Goal: Task Accomplishment & Management: Manage account settings

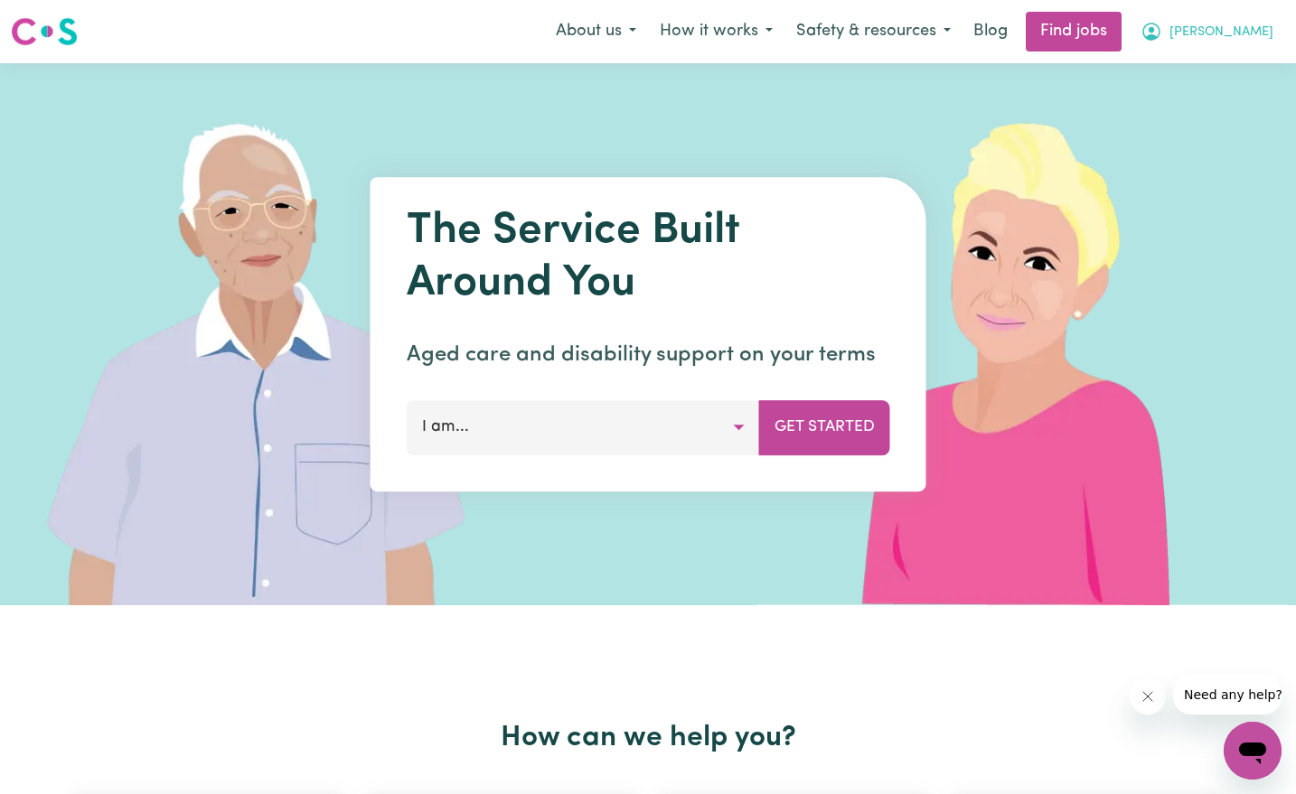
click at [1250, 29] on span "[PERSON_NAME]" at bounding box center [1221, 33] width 104 height 20
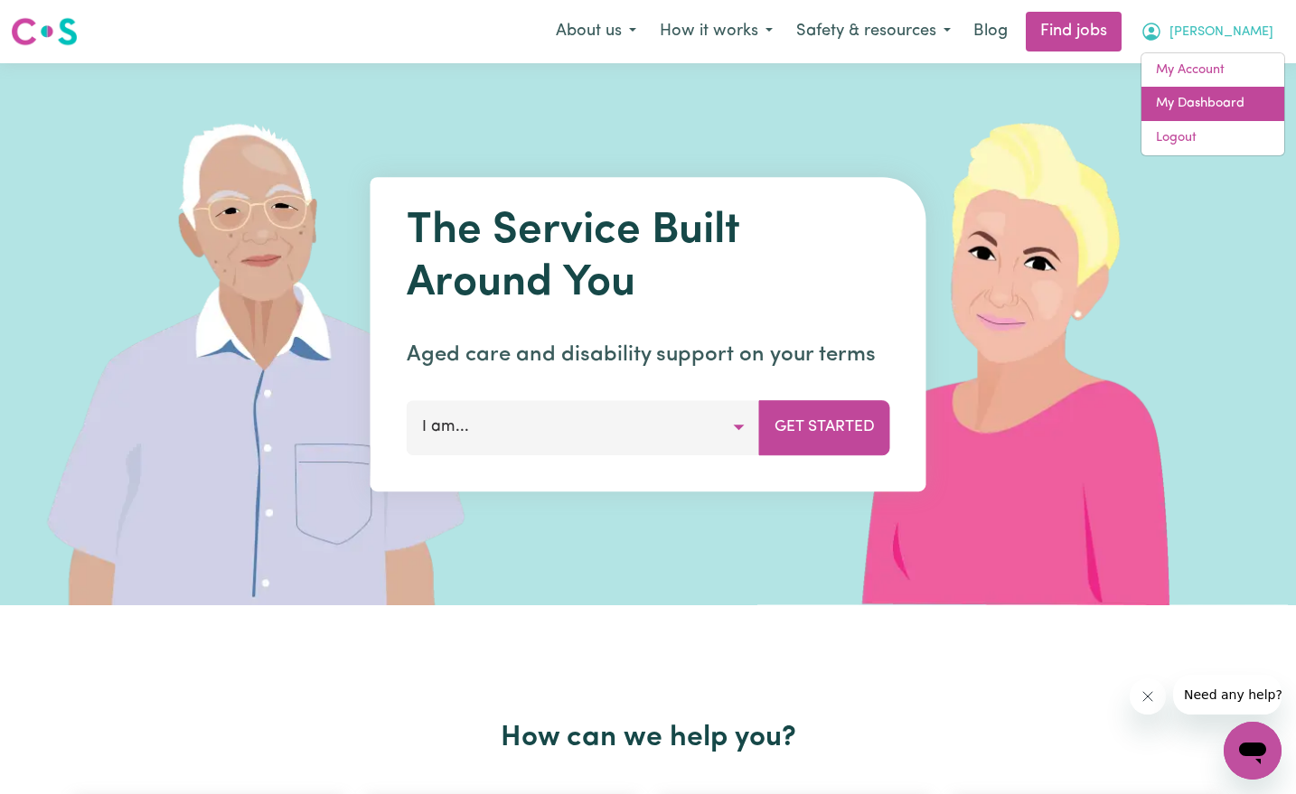
click at [1206, 104] on link "My Dashboard" at bounding box center [1212, 104] width 143 height 34
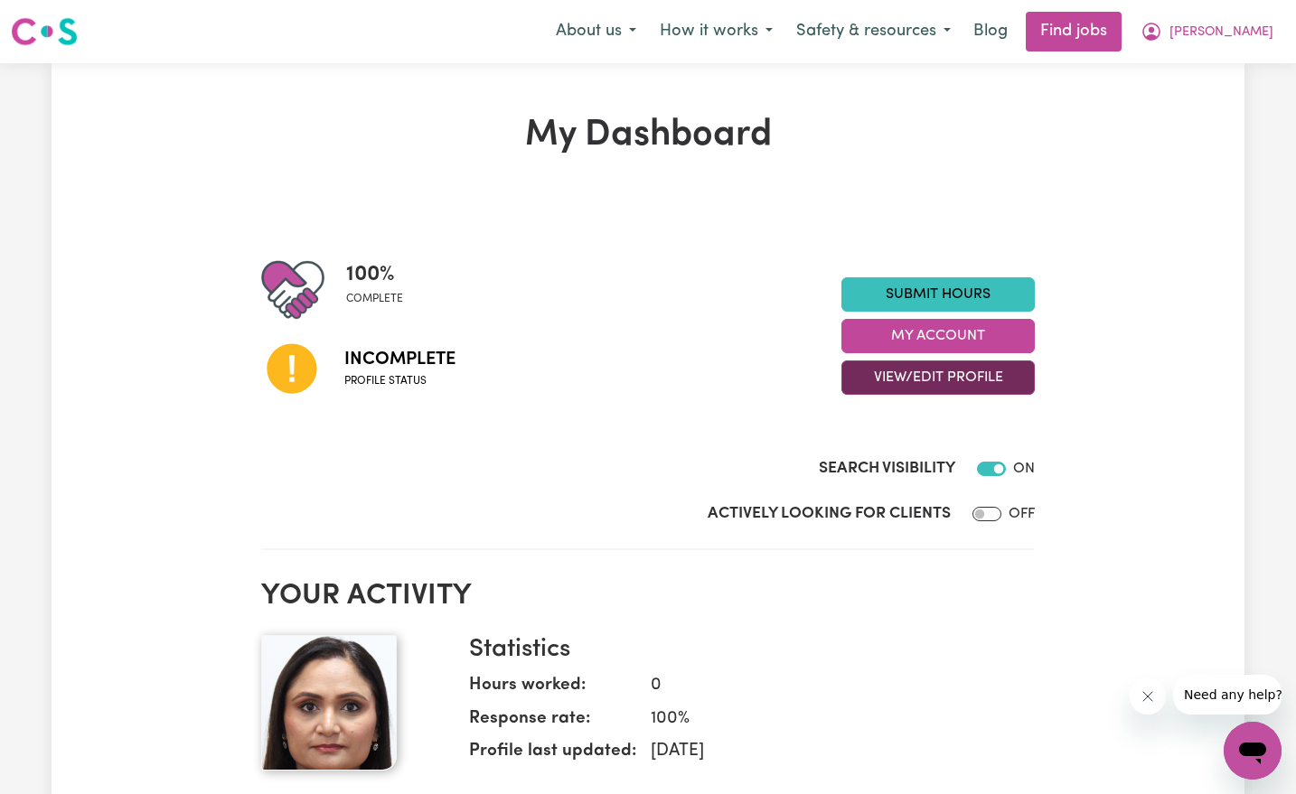
click at [1004, 371] on button "View/Edit Profile" at bounding box center [937, 377] width 193 height 34
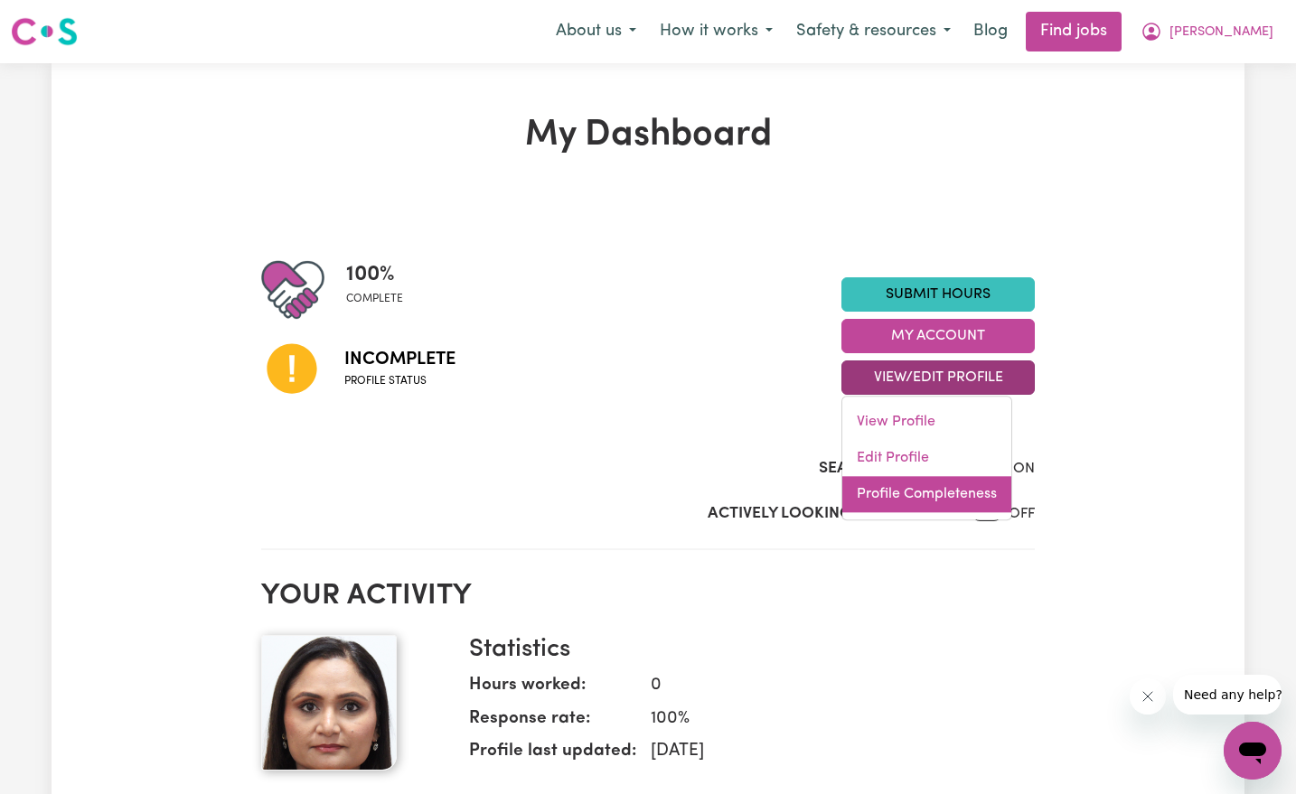
click at [934, 503] on link "Profile Completeness" at bounding box center [926, 494] width 169 height 36
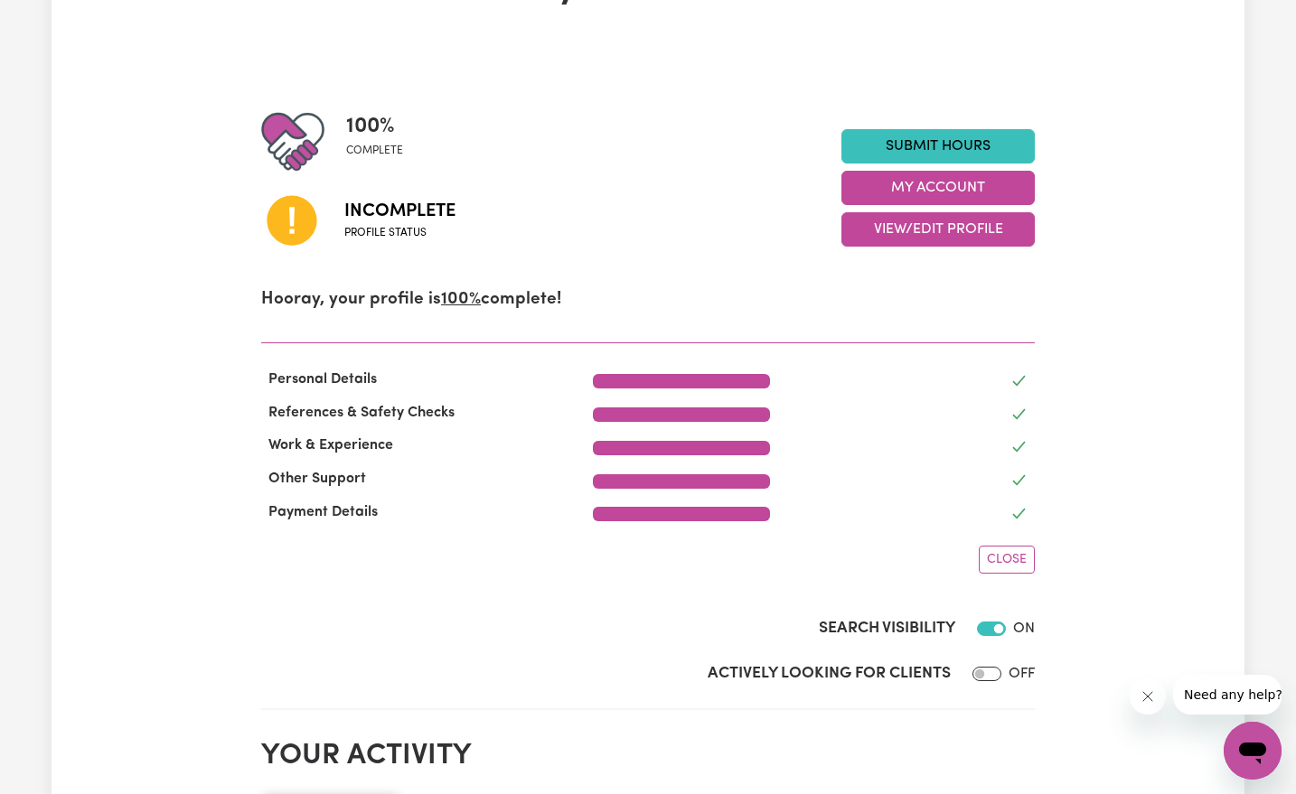
scroll to position [147, 0]
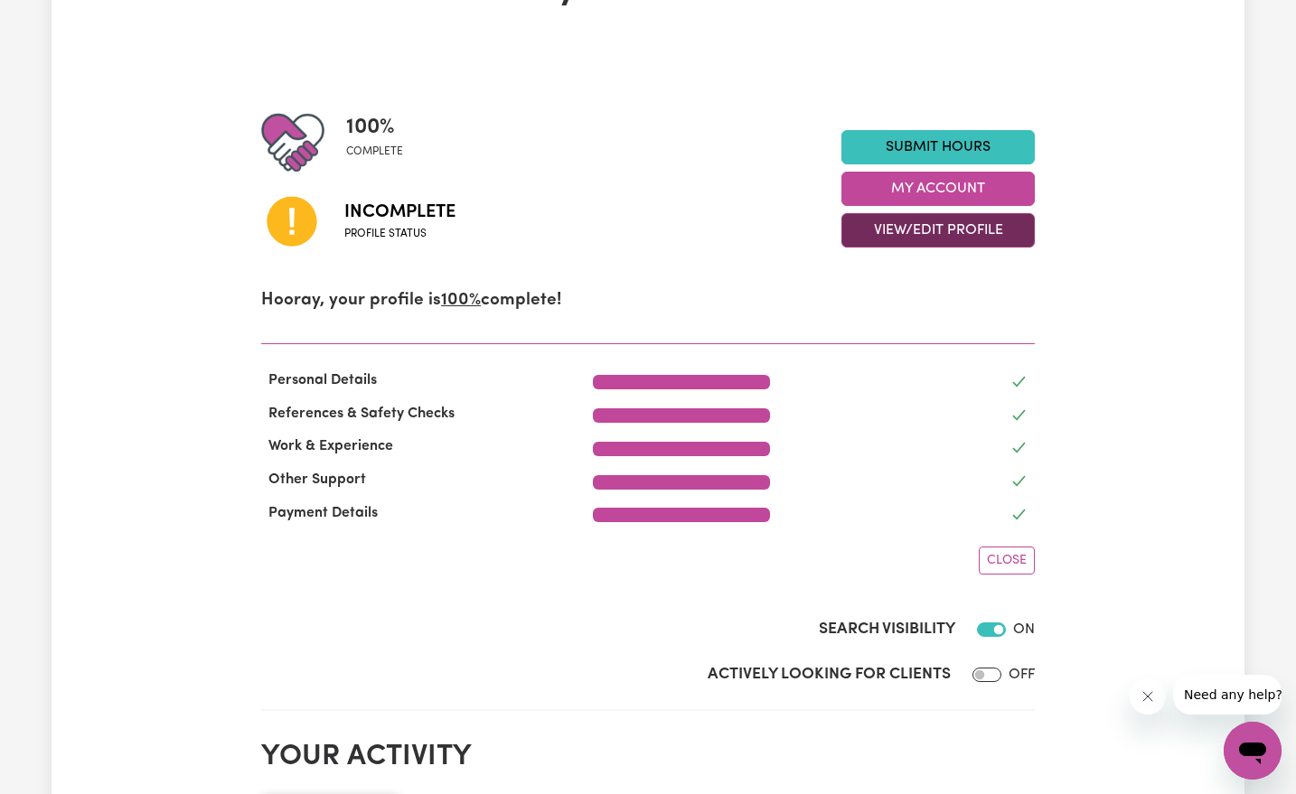
click at [988, 237] on button "View/Edit Profile" at bounding box center [937, 230] width 193 height 34
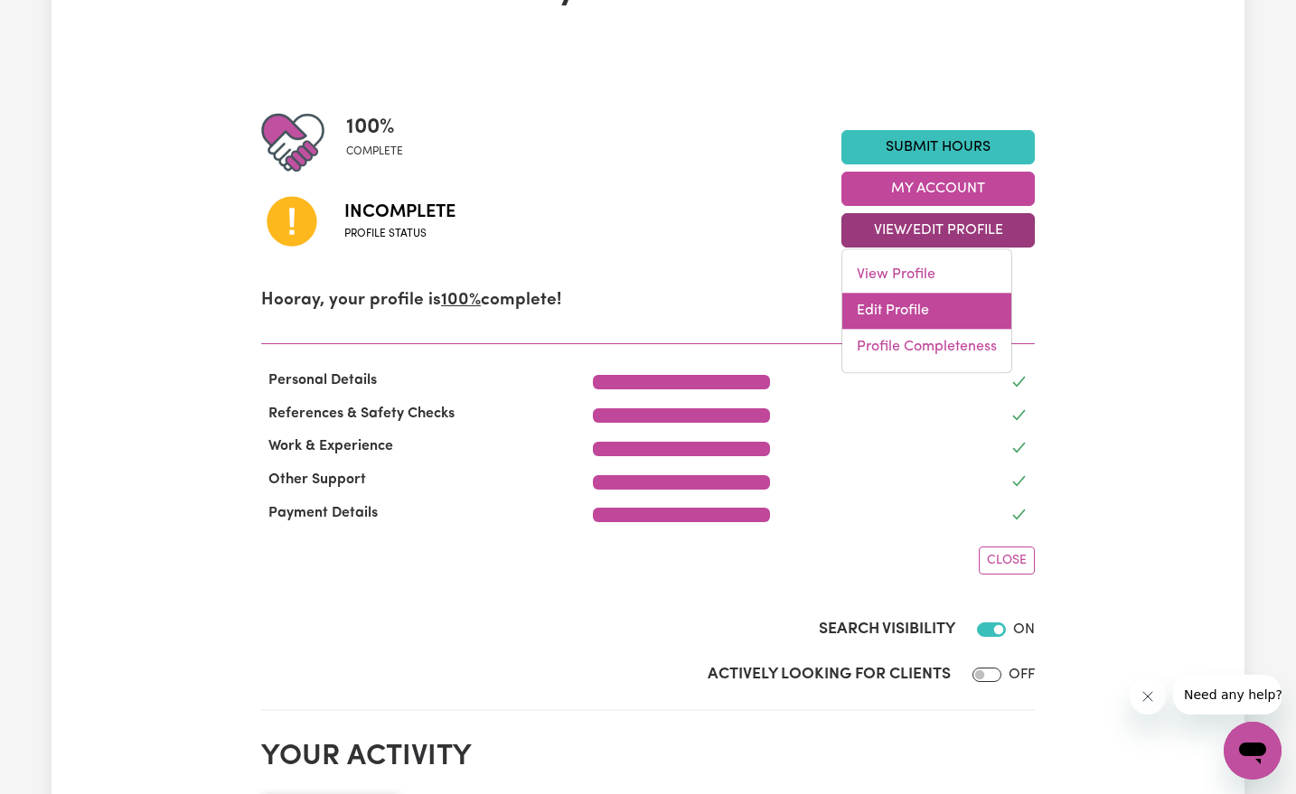
click at [886, 309] on link "Edit Profile" at bounding box center [926, 311] width 169 height 36
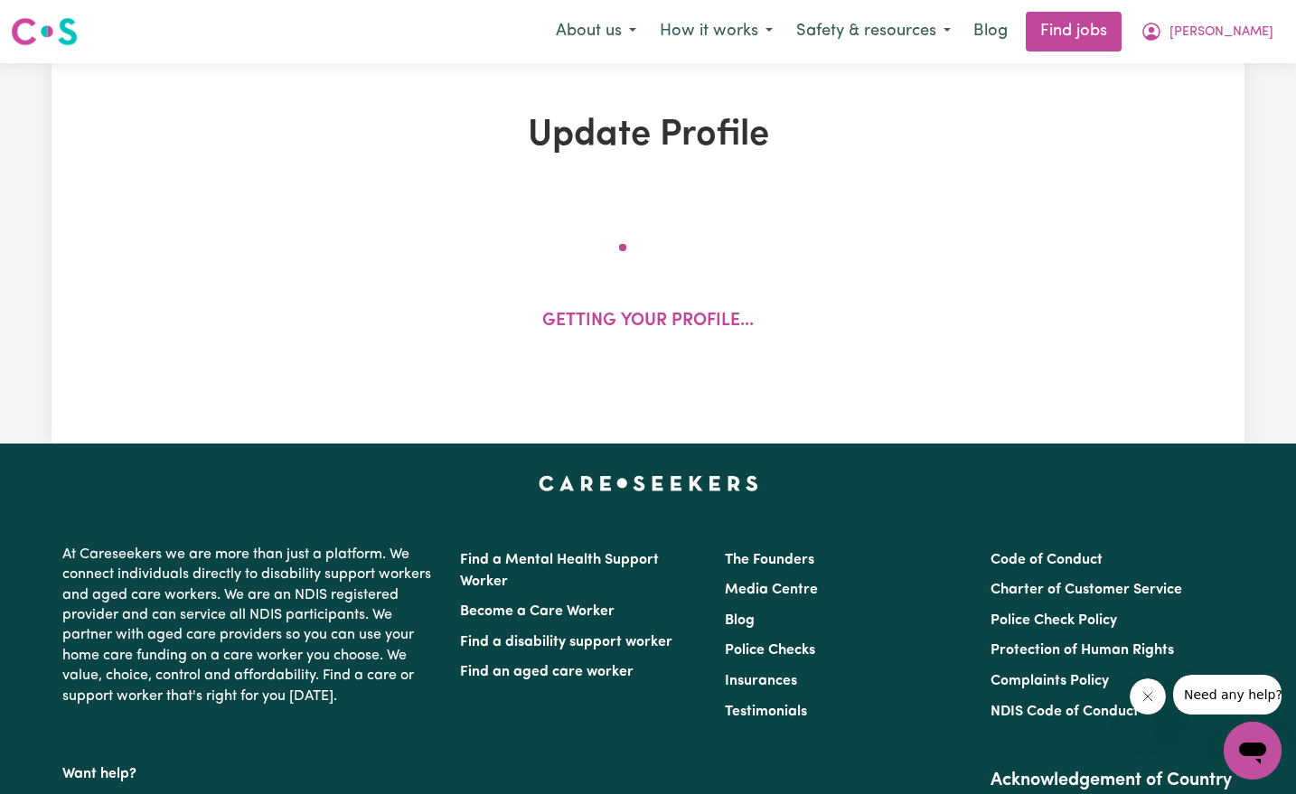
select select "[DEMOGRAPHIC_DATA]"
select select "[DEMOGRAPHIC_DATA] Citizen"
select select "Studying a healthcare related degree or qualification"
select select "40"
select select "50"
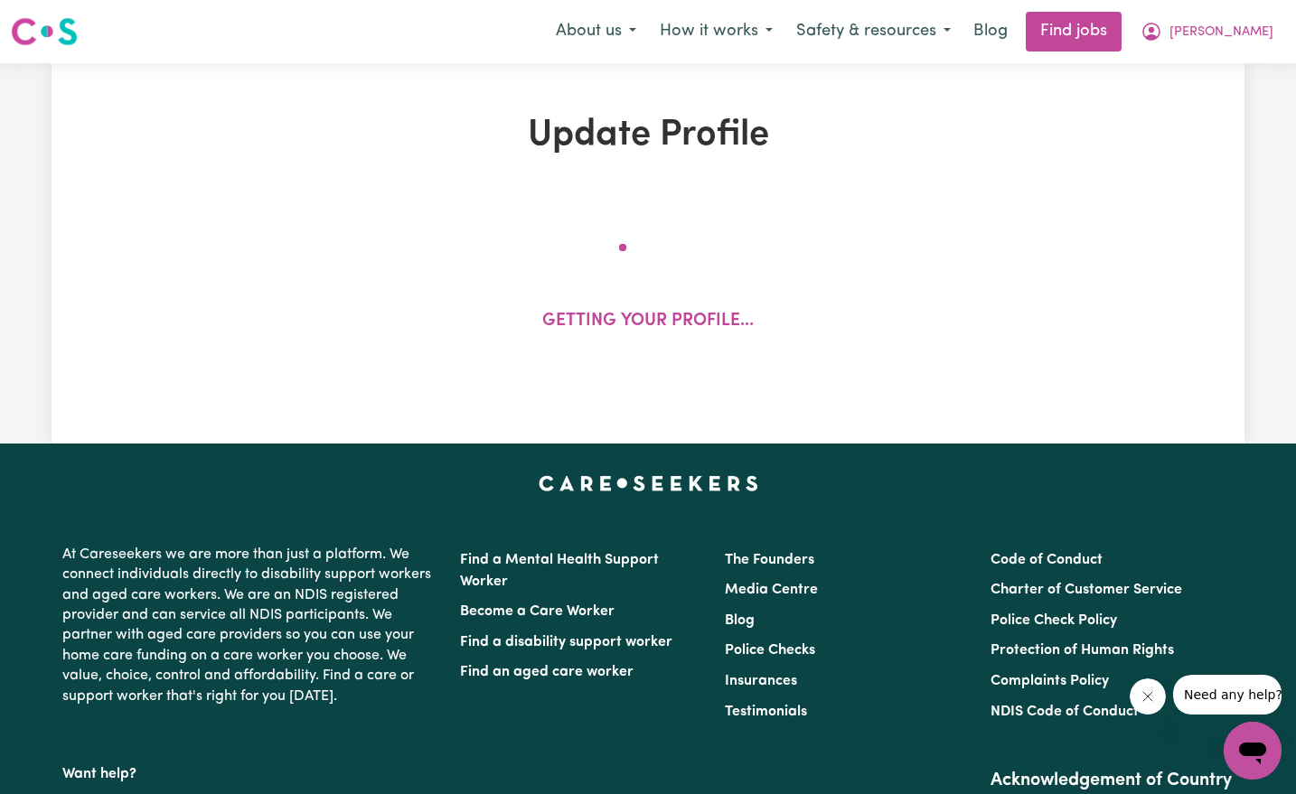
select select "65"
select select "80"
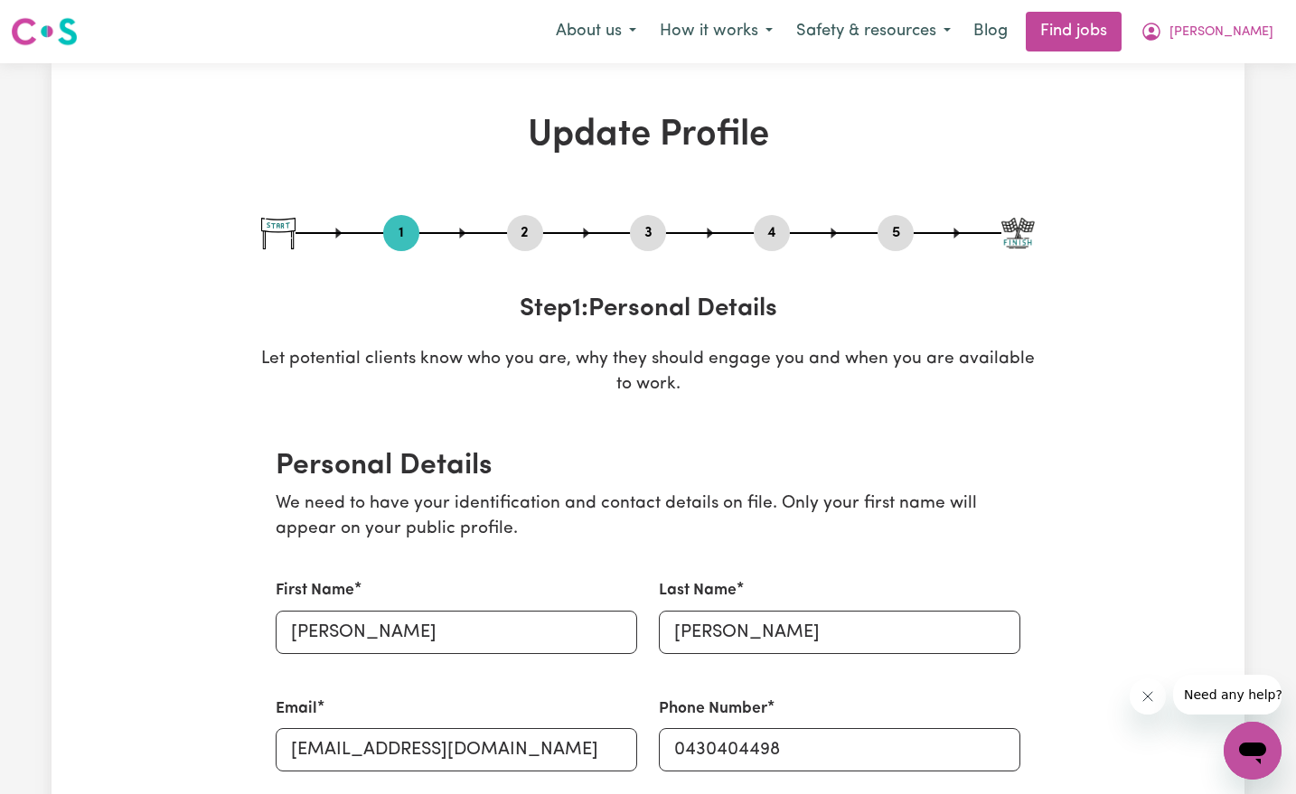
click at [774, 224] on button "4" at bounding box center [772, 232] width 36 height 23
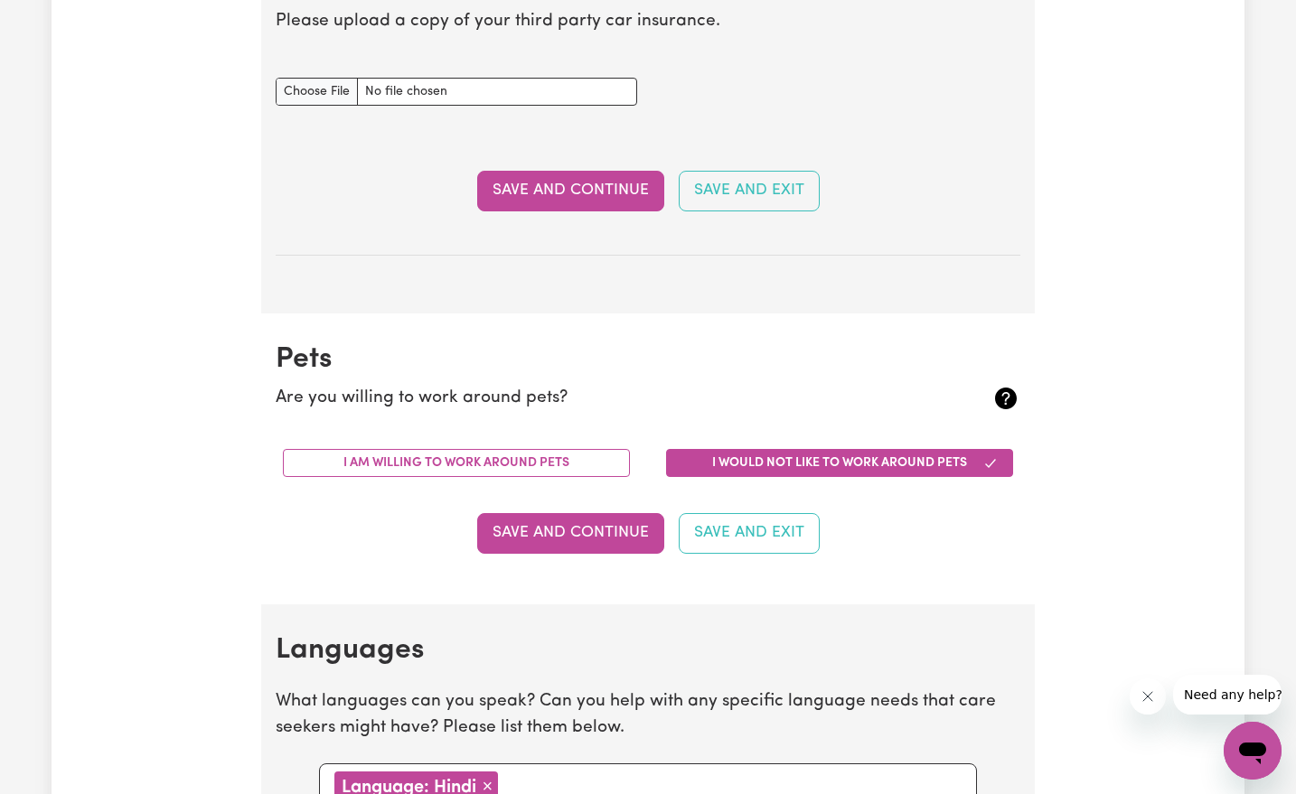
scroll to position [1400, 0]
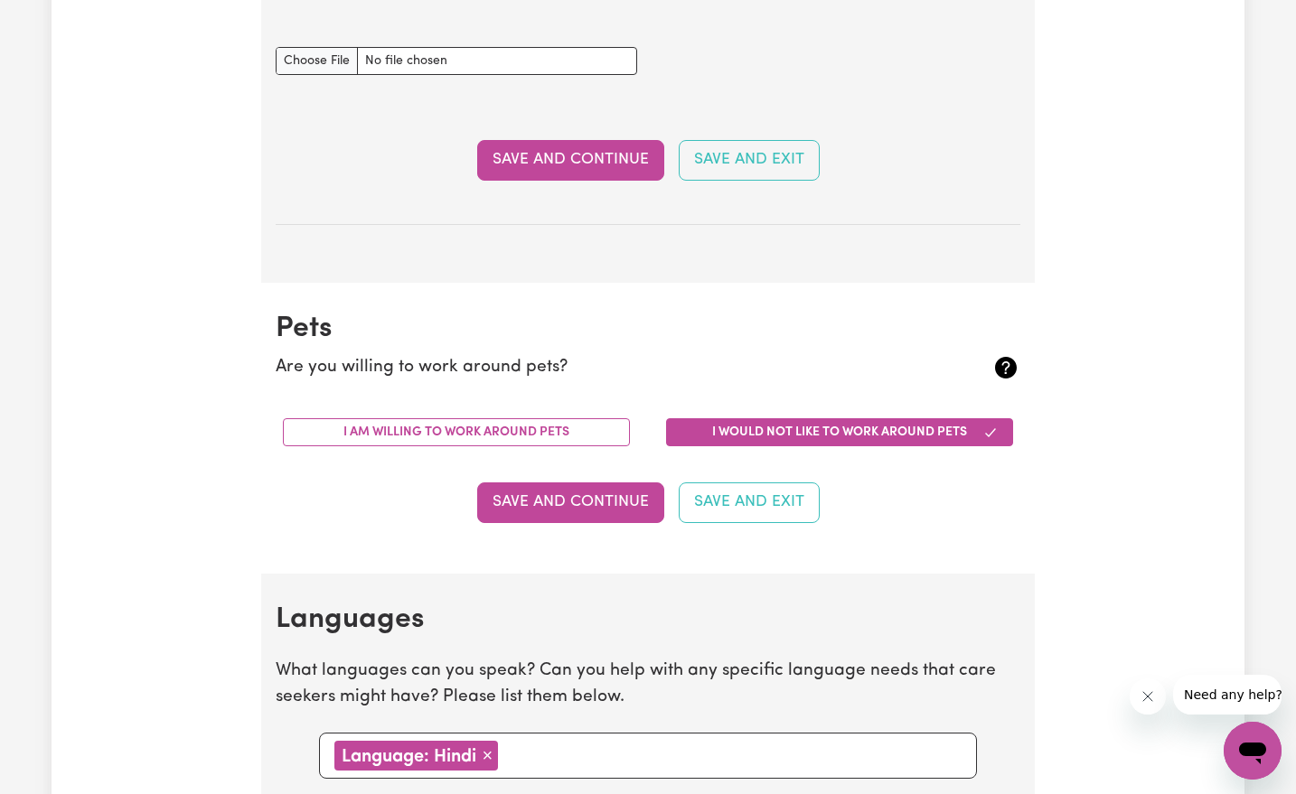
click at [552, 443] on div "I am willing to work around pets" at bounding box center [456, 432] width 383 height 57
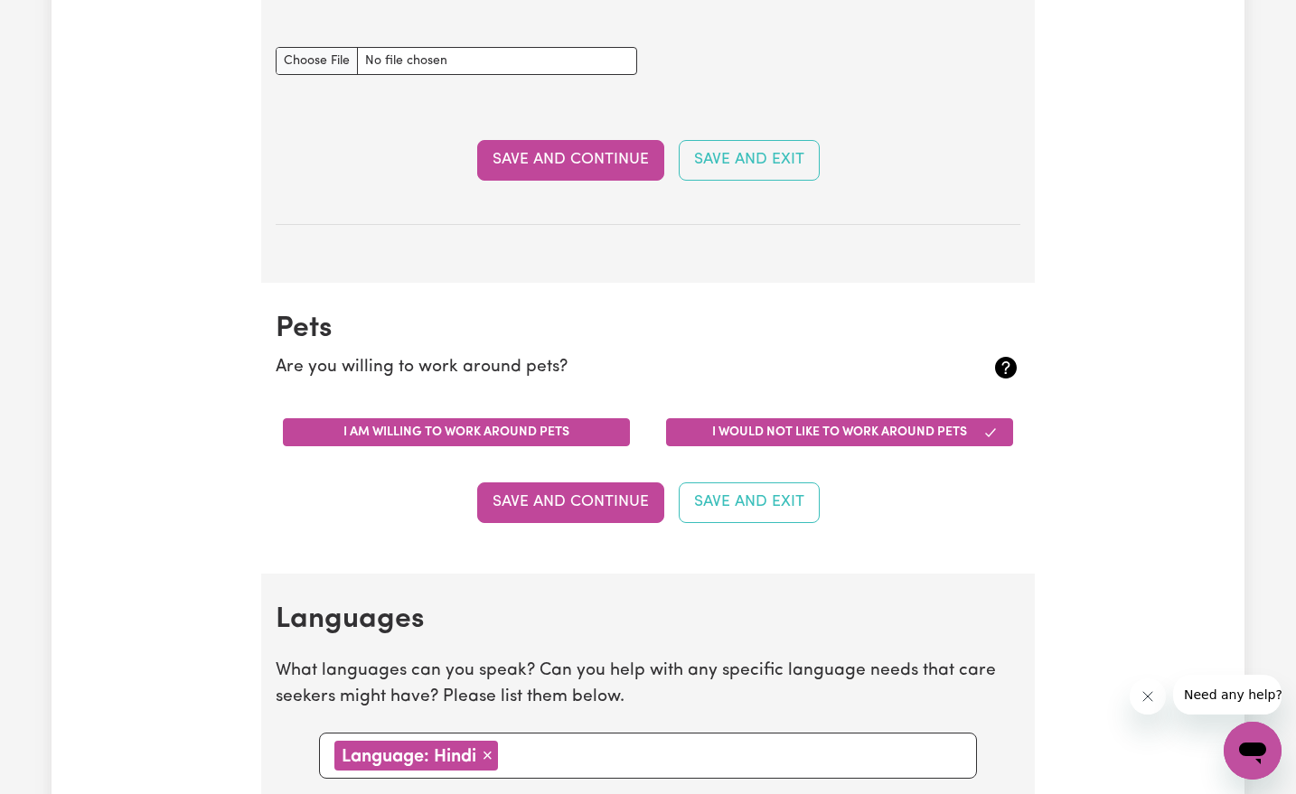
click at [553, 434] on button "I am willing to work around pets" at bounding box center [456, 432] width 347 height 28
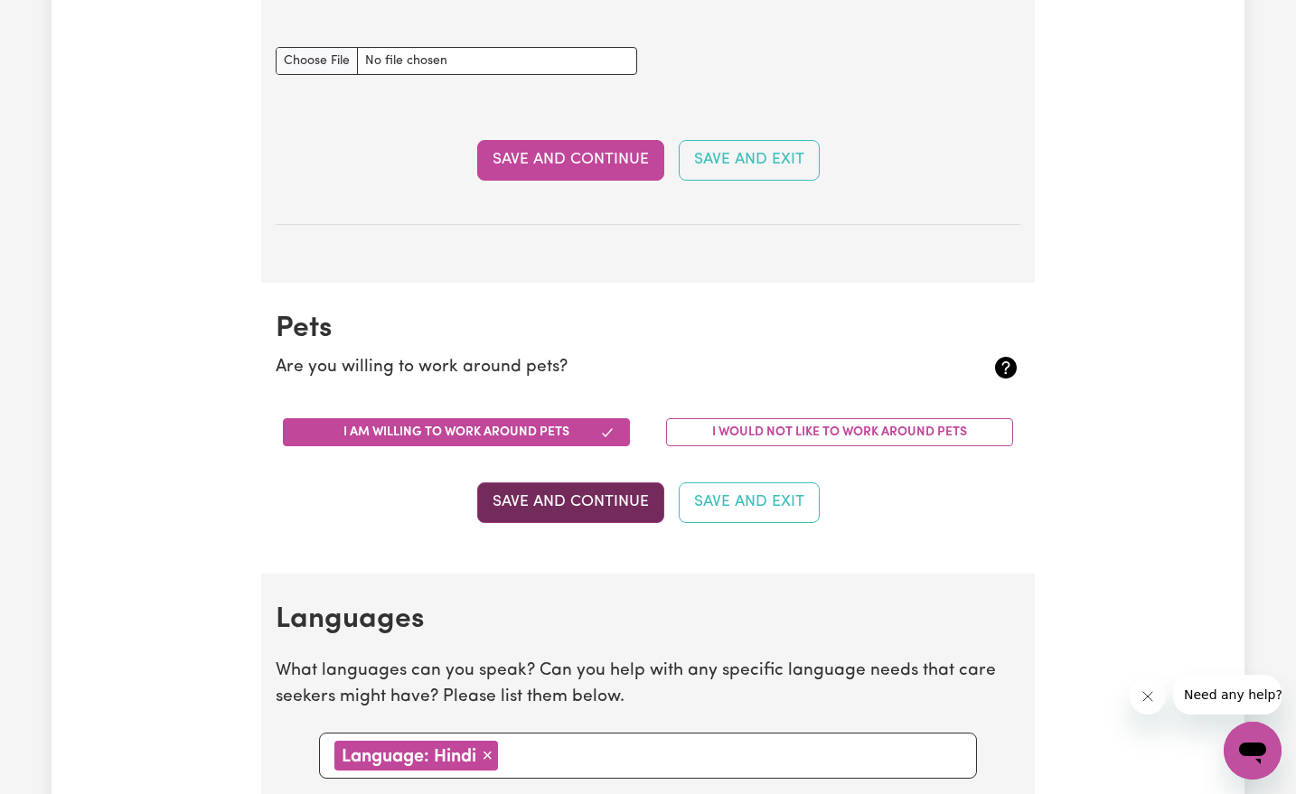
click at [595, 501] on button "Save and Continue" at bounding box center [570, 502] width 187 height 40
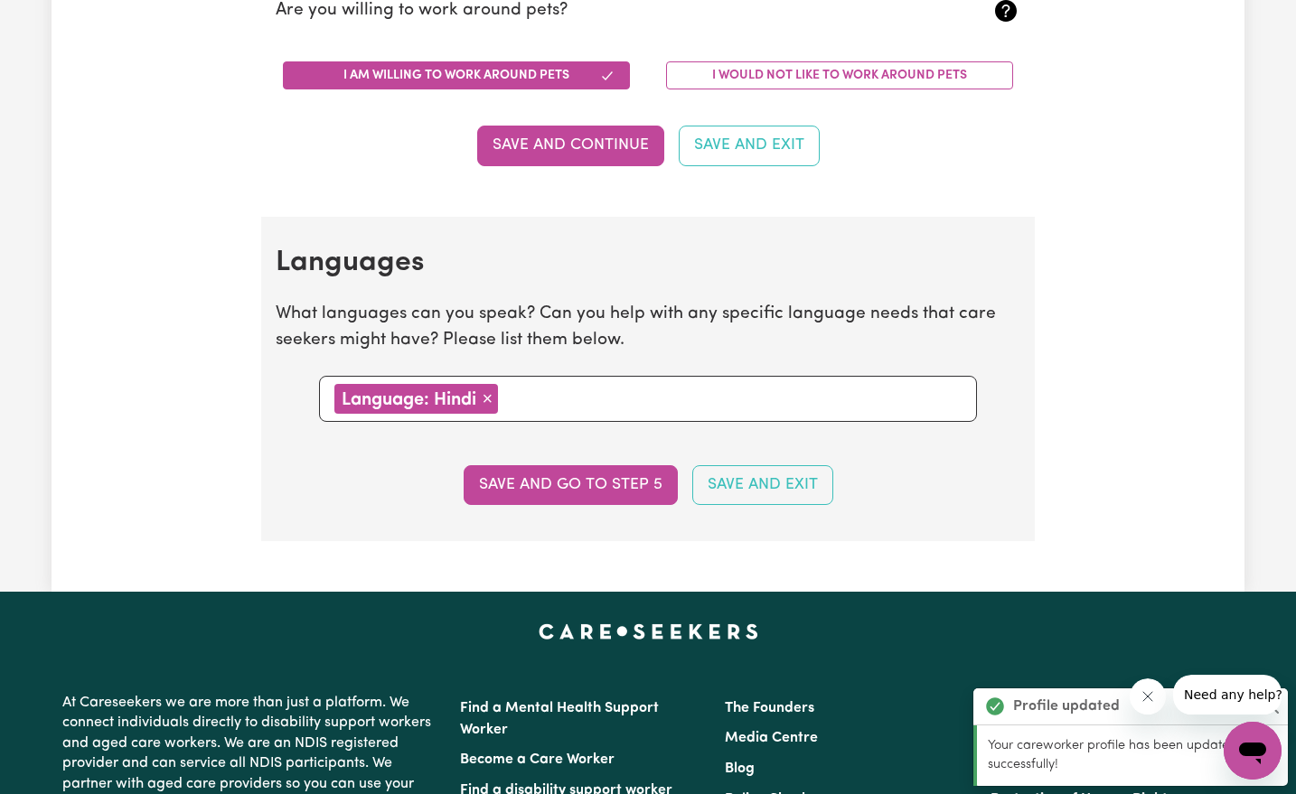
scroll to position [1755, 0]
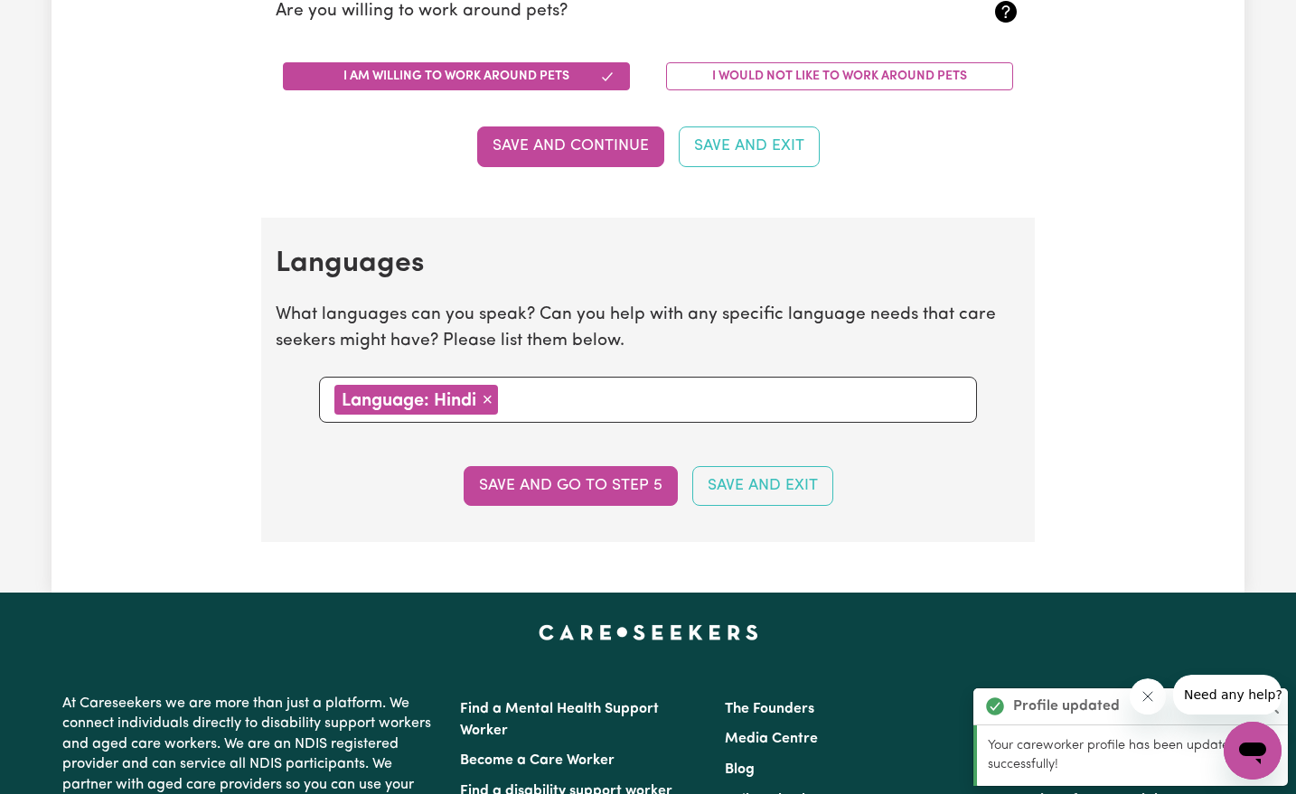
click at [719, 289] on section "Languages What languages can you speak? Can you help with any specific language…" at bounding box center [647, 380] width 773 height 324
click at [717, 329] on p "What languages can you speak? Can you help with any specific language needs tha…" at bounding box center [648, 329] width 744 height 52
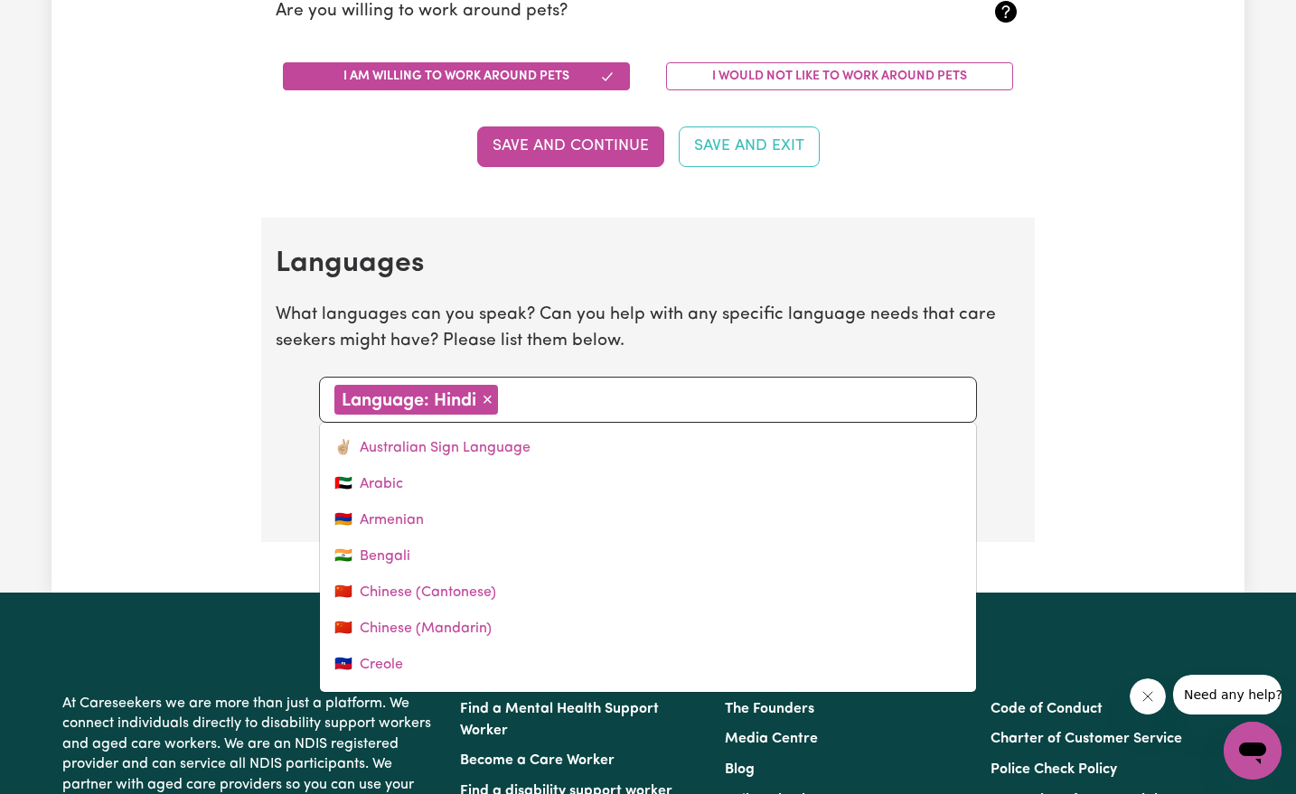
click at [689, 385] on input "text" at bounding box center [732, 398] width 458 height 27
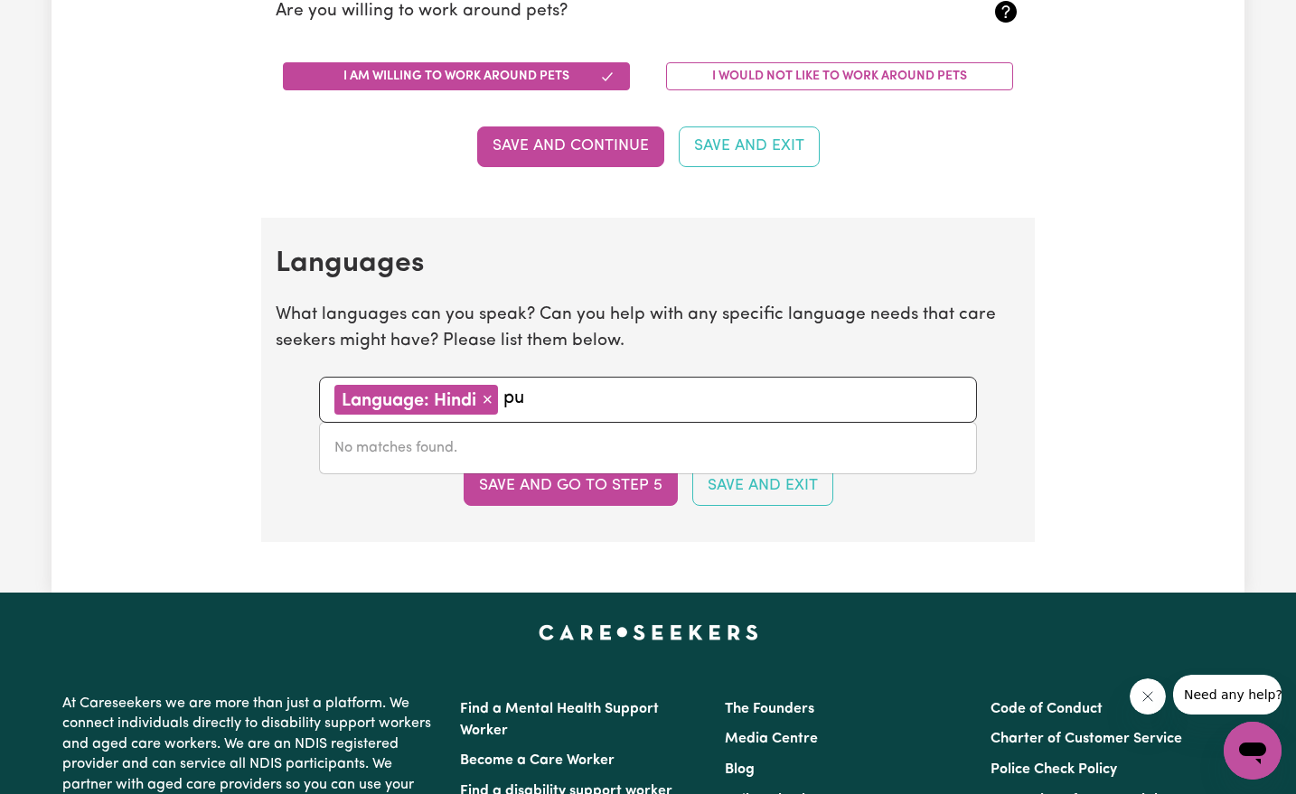
type input "p"
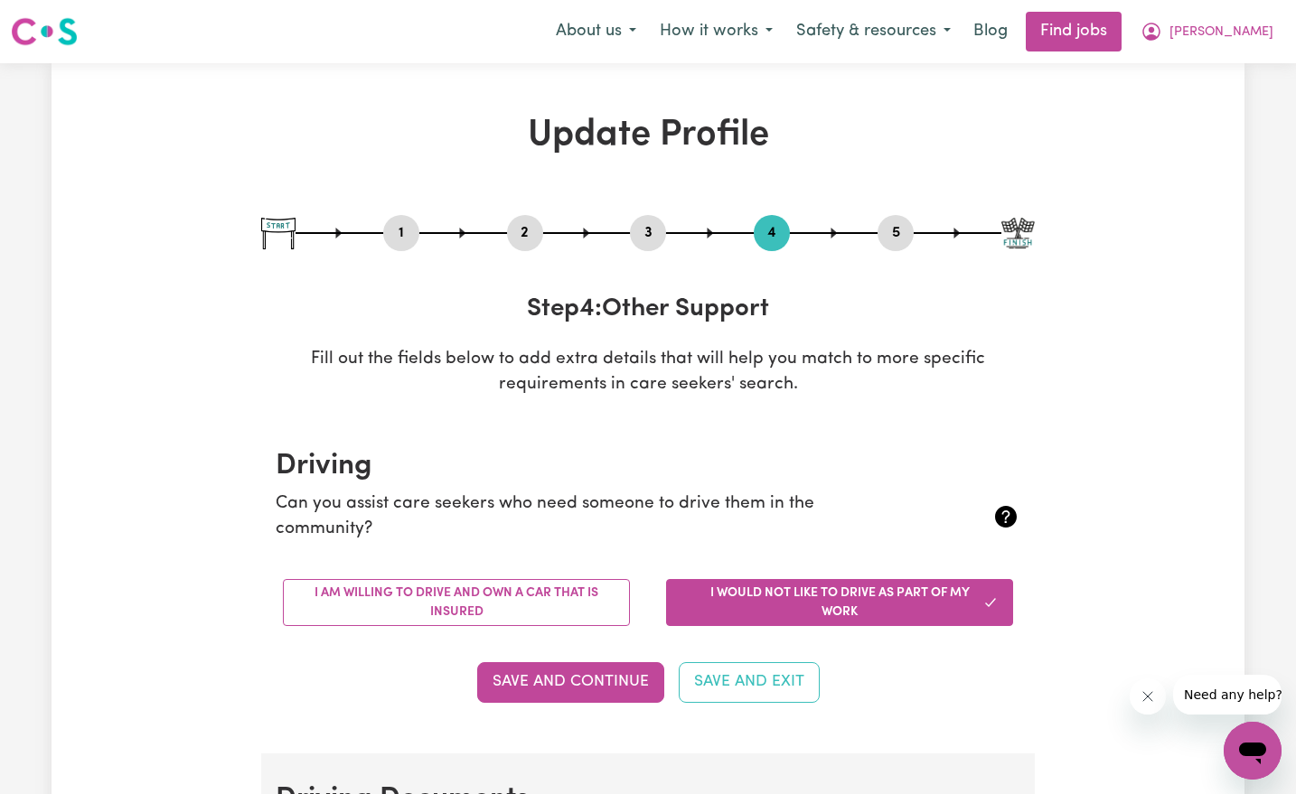
scroll to position [0, 0]
click at [897, 240] on button "5" at bounding box center [895, 232] width 36 height 23
select select "I am providing services privately on my own"
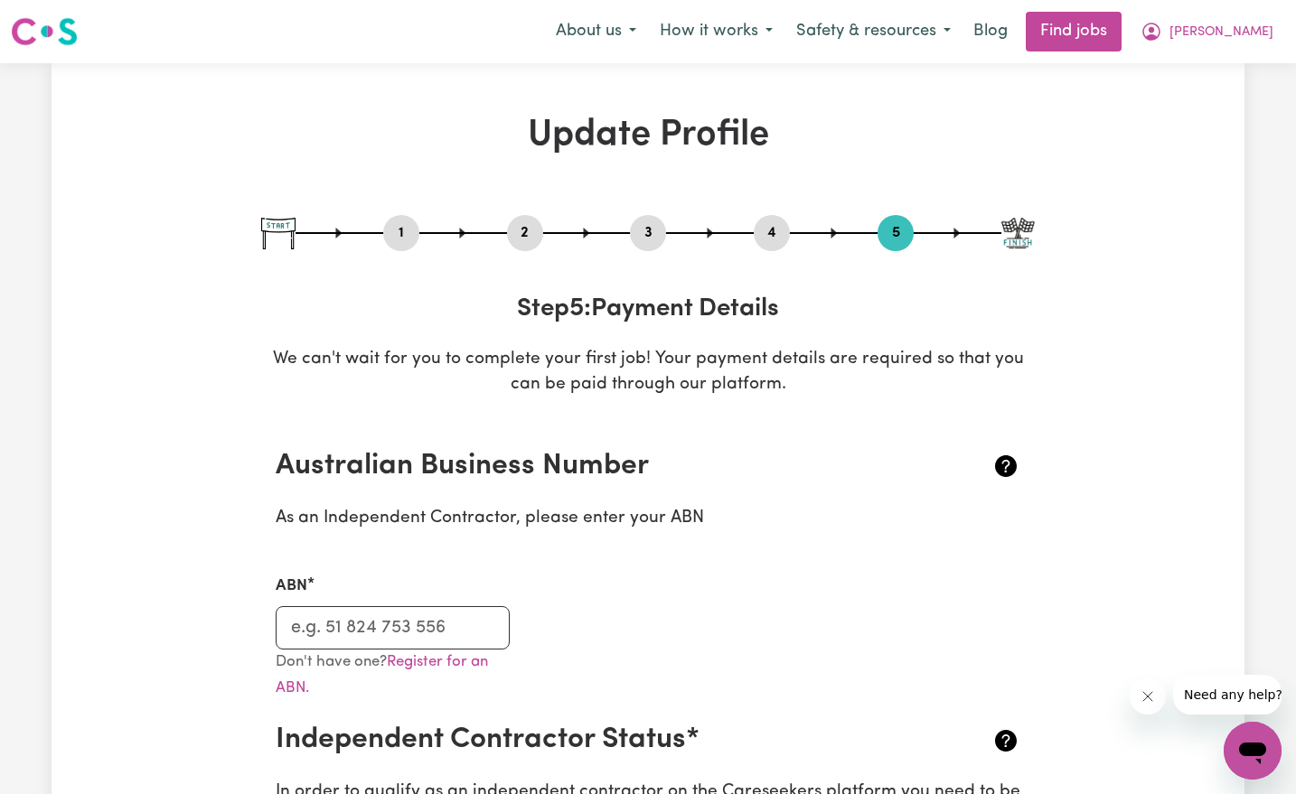
scroll to position [199, 0]
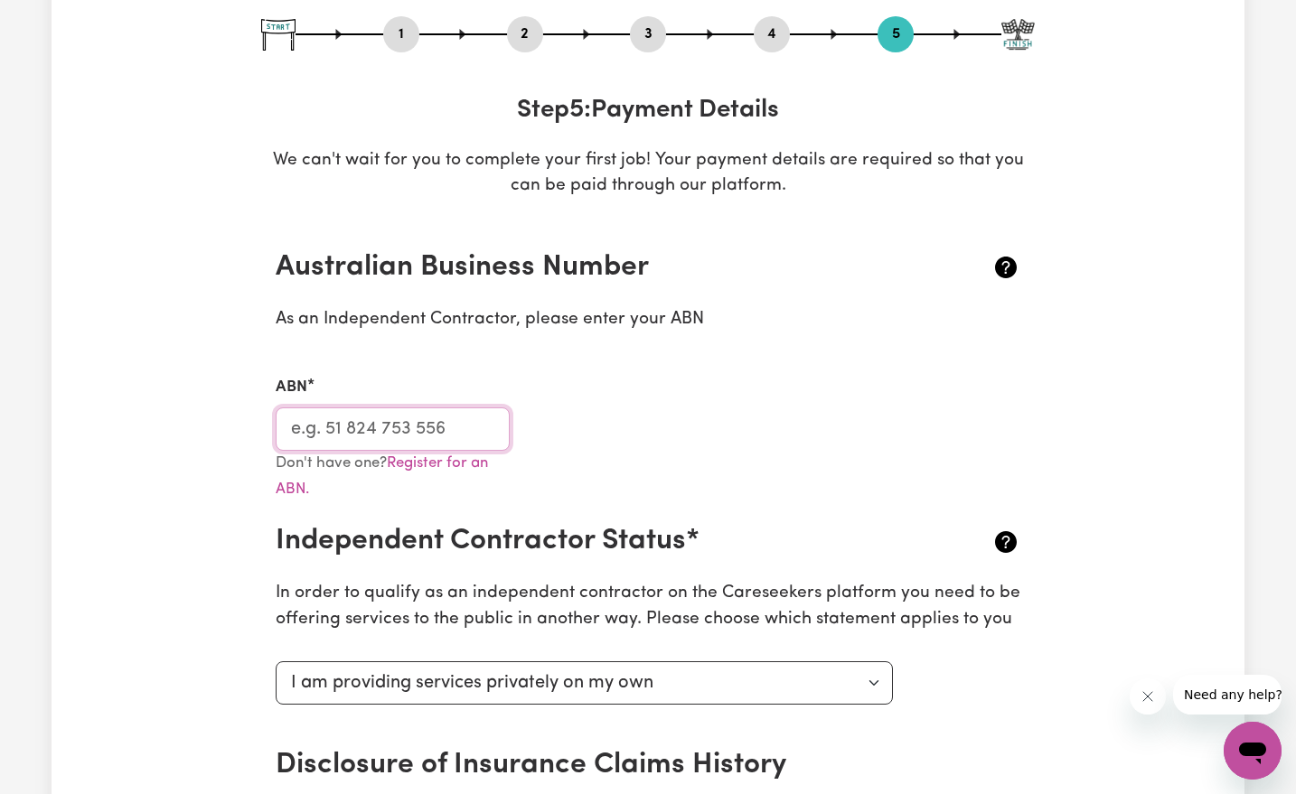
click at [424, 423] on input "ABN" at bounding box center [393, 428] width 234 height 43
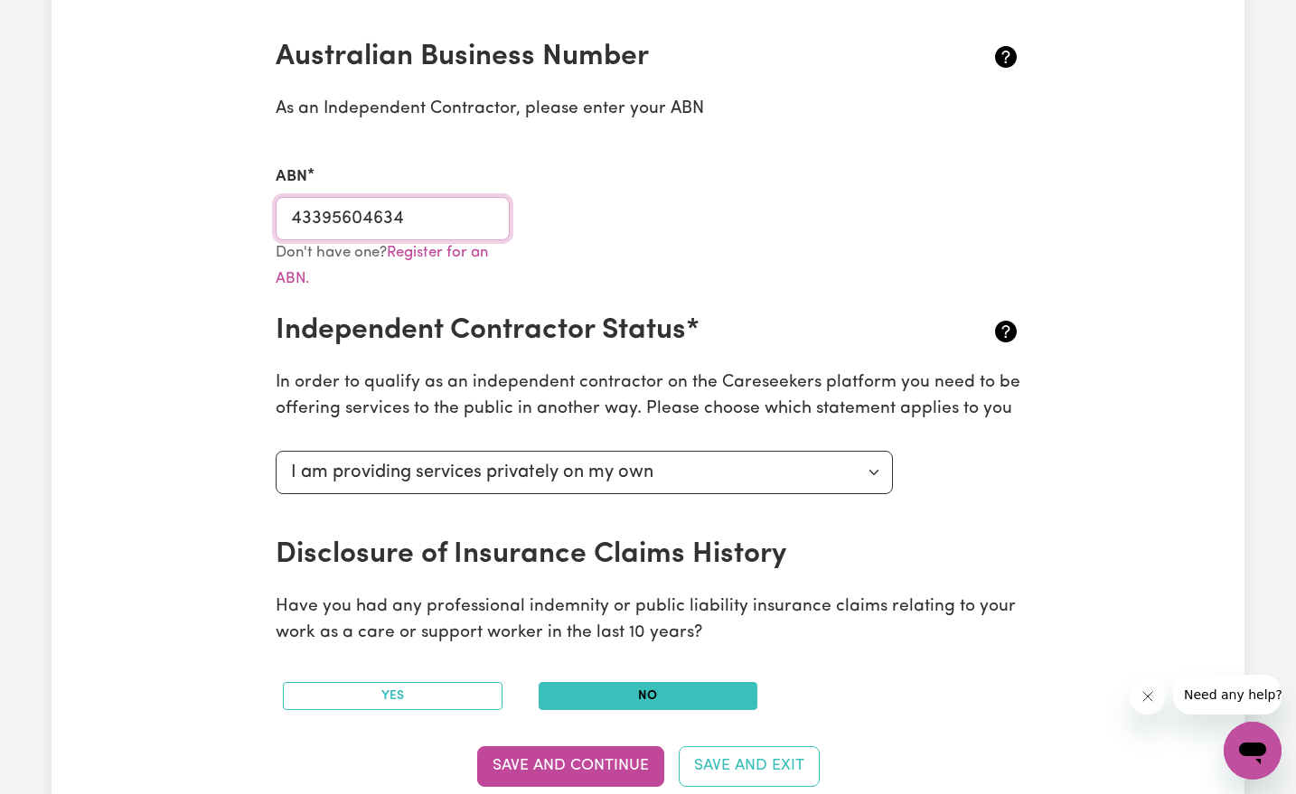
scroll to position [415, 0]
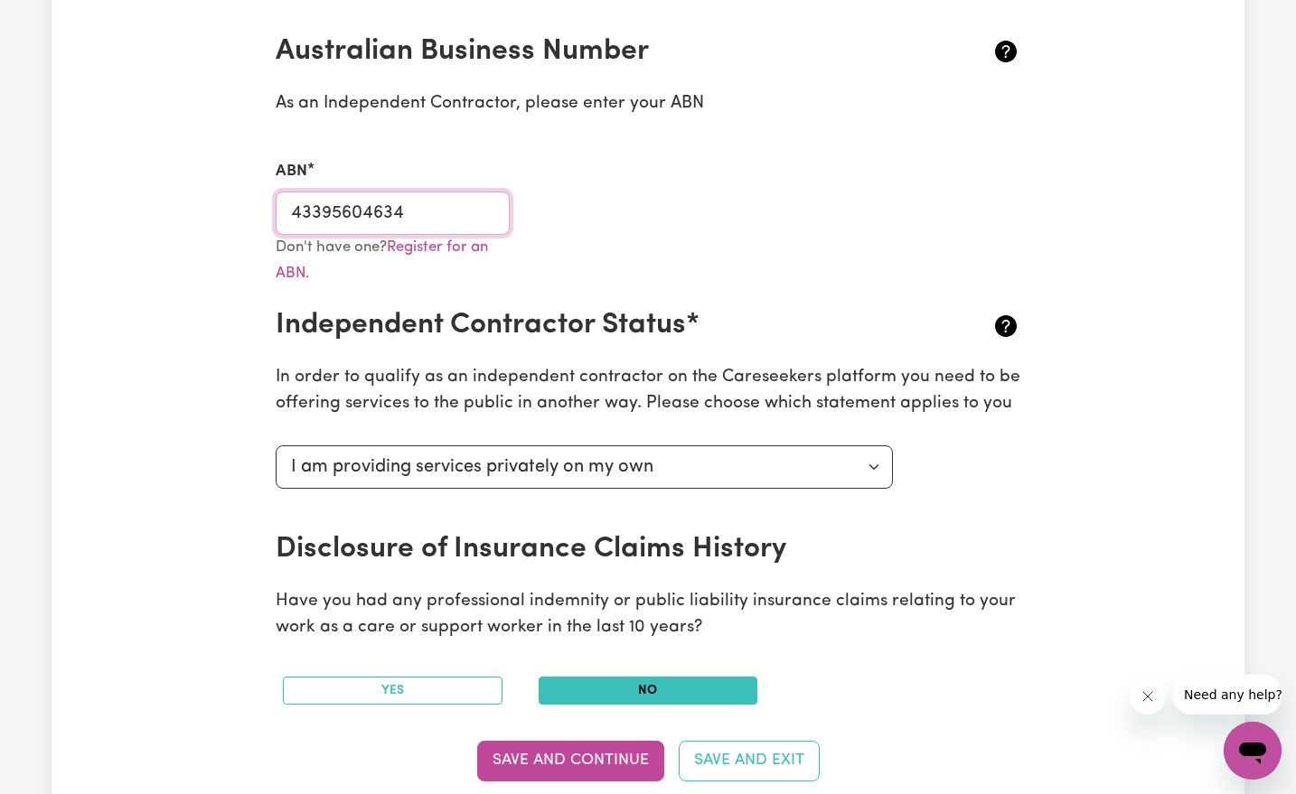
type input "43395604634"
click at [816, 373] on p "In order to qualify as an independent contractor on the Careseekers platform yo…" at bounding box center [648, 391] width 744 height 52
drag, startPoint x: 831, startPoint y: 526, endPoint x: 744, endPoint y: 520, distance: 86.9
click at [744, 520] on div "Select your independent contractor status... I am providing services through an…" at bounding box center [584, 485] width 639 height 94
click at [756, 473] on select "Select your independent contractor status... I am providing services through an…" at bounding box center [584, 466] width 617 height 43
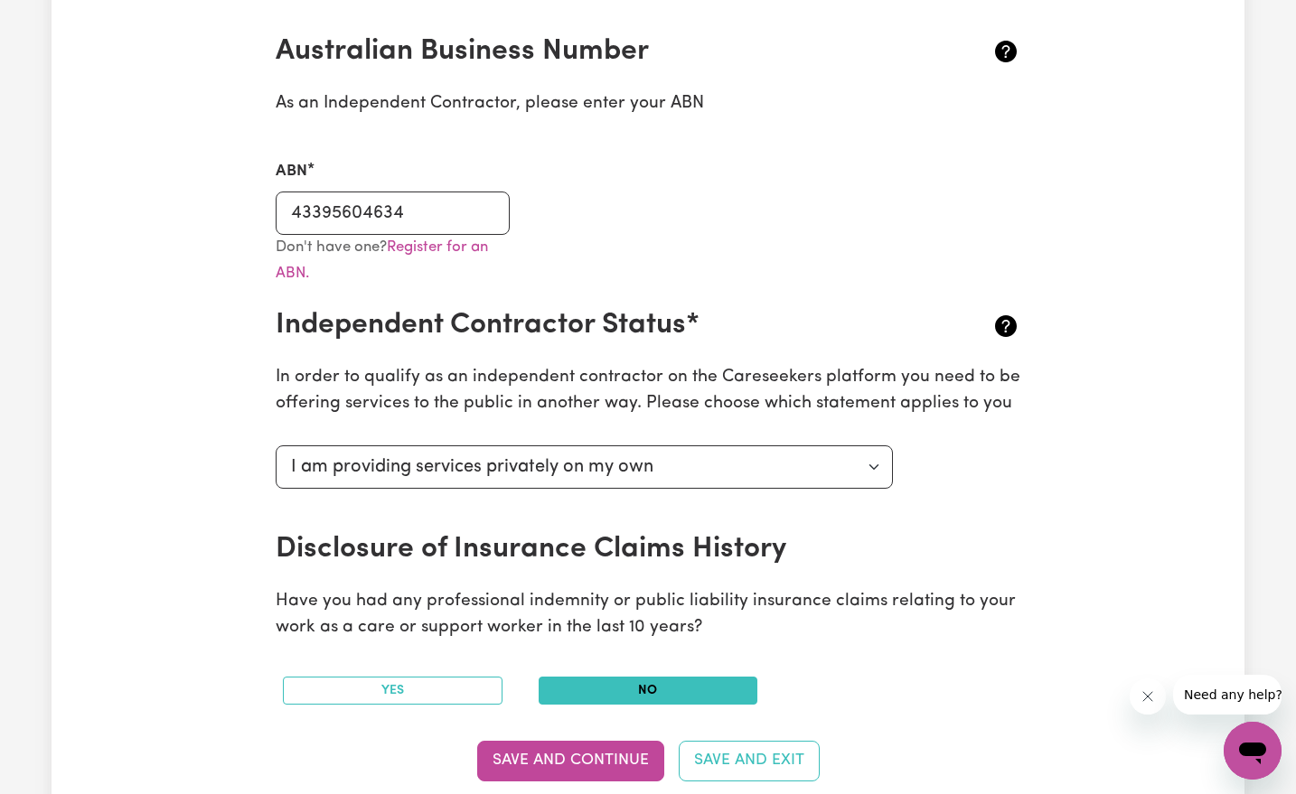
click at [1041, 425] on div "Update Profile 1 2 3 4 5 Step 5 : Payment Details We can't wait for you to comp…" at bounding box center [647, 585] width 795 height 1773
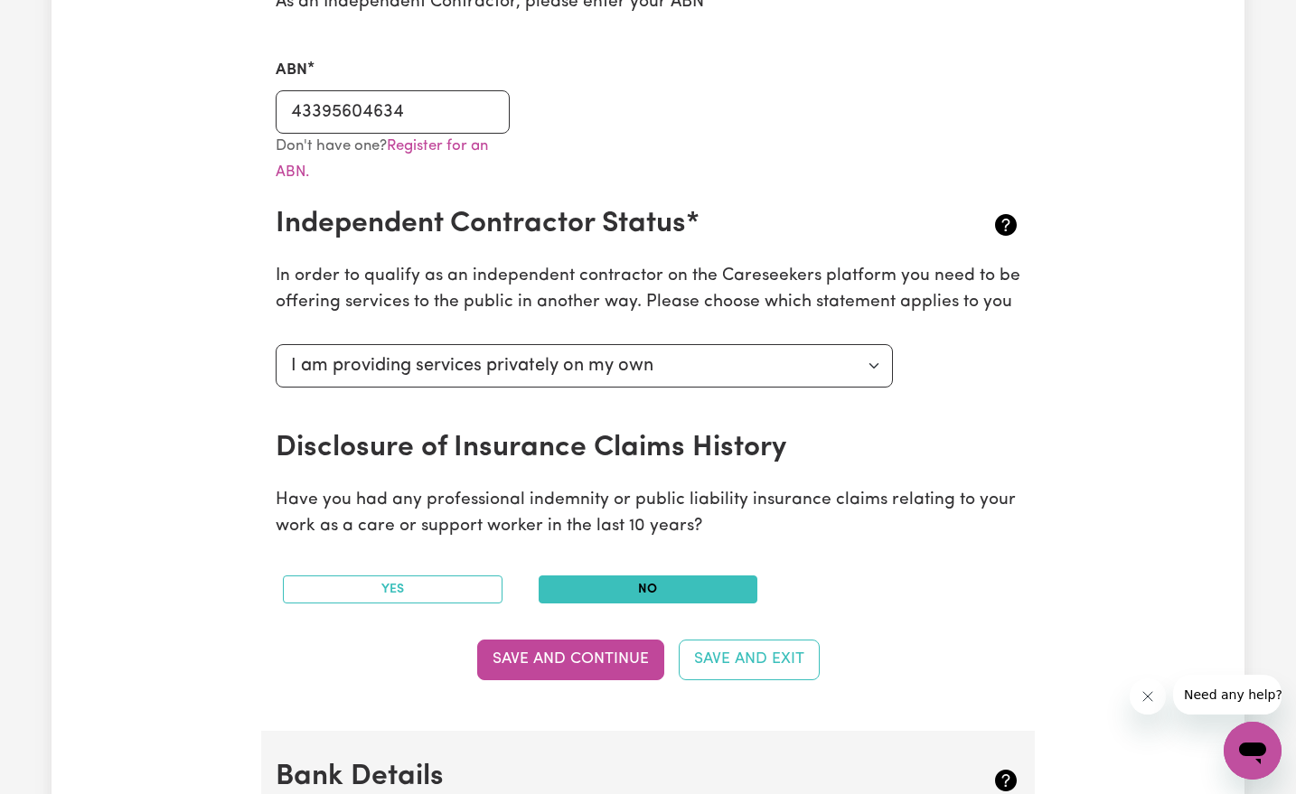
scroll to position [517, 0]
click at [604, 661] on button "Save and Continue" at bounding box center [570, 659] width 187 height 40
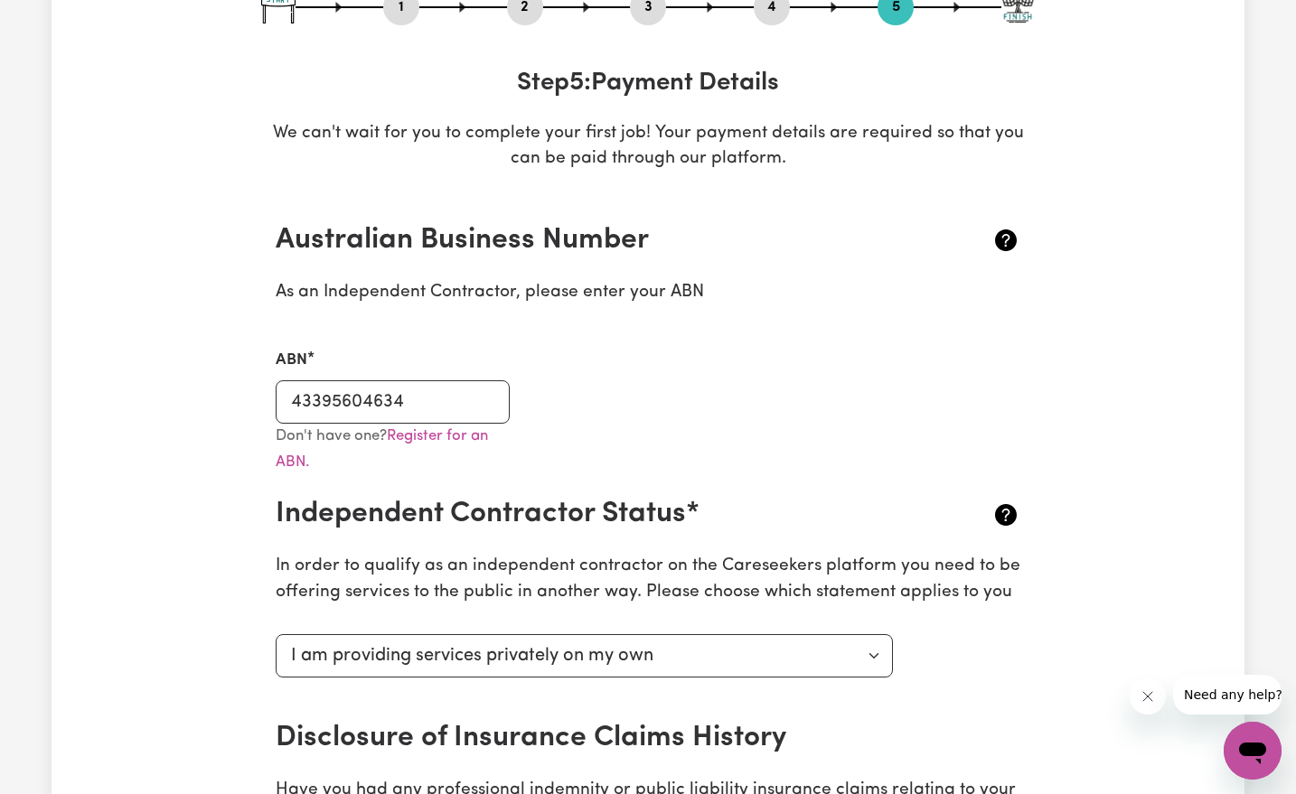
scroll to position [0, 0]
